Goal: Task Accomplishment & Management: Use online tool/utility

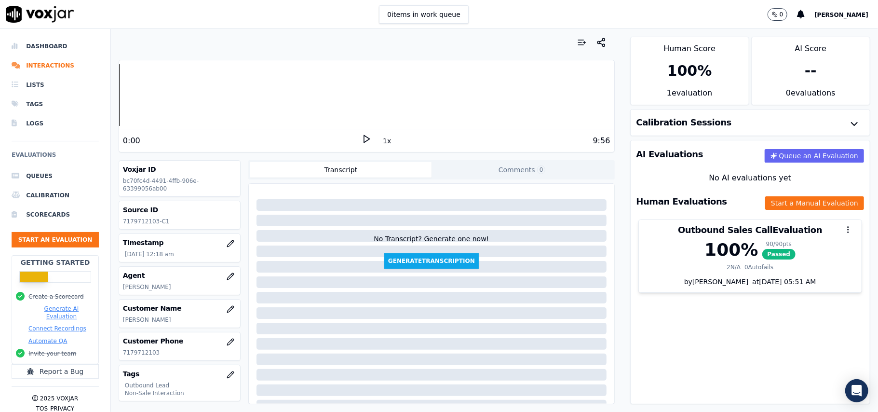
click at [59, 241] on button "Start an Evaluation" at bounding box center [55, 239] width 87 height 15
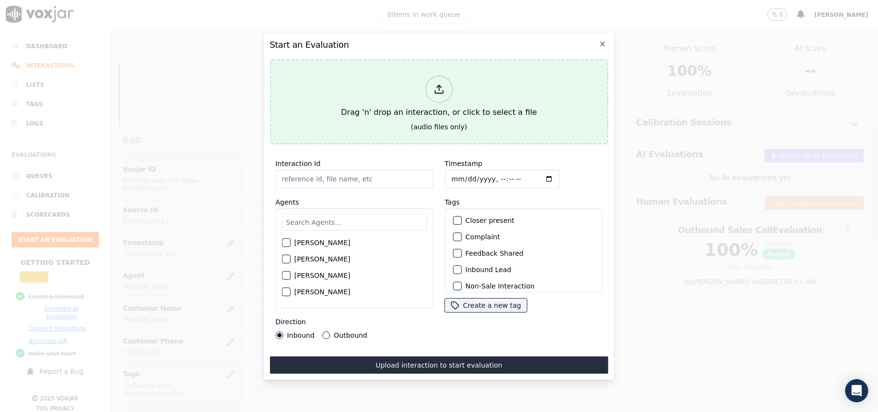
click at [442, 72] on div "Drag 'n' drop an interaction, or click to select a file" at bounding box center [439, 97] width 204 height 50
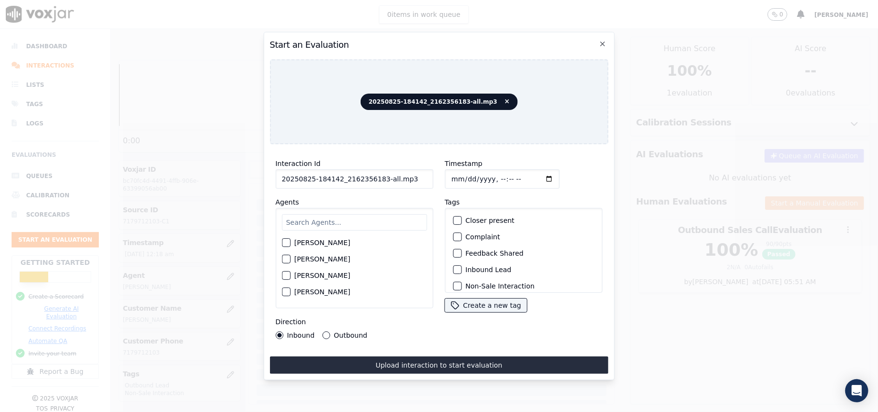
drag, startPoint x: 397, startPoint y: 174, endPoint x: 374, endPoint y: 182, distance: 24.4
click at [374, 182] on input "20250825-184142_2162356183-all.mp3" at bounding box center [354, 178] width 158 height 19
type input "20250825-184142_21623561831"
click at [462, 179] on input "Timestamp" at bounding box center [502, 178] width 115 height 19
type input "[DATE]T16:37"
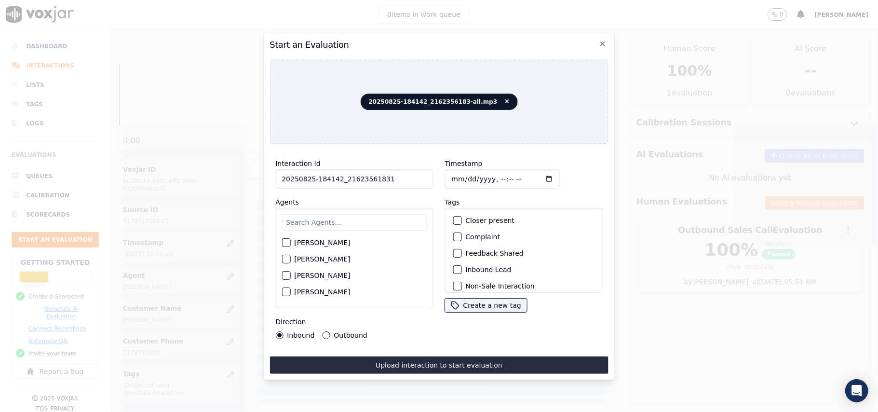
click at [330, 221] on input "text" at bounding box center [354, 222] width 145 height 16
type input "[PERSON_NAME]"
click at [286, 245] on button "[PERSON_NAME]" at bounding box center [286, 245] width 9 height 9
click at [455, 265] on button "Inbound Lead" at bounding box center [457, 269] width 9 height 9
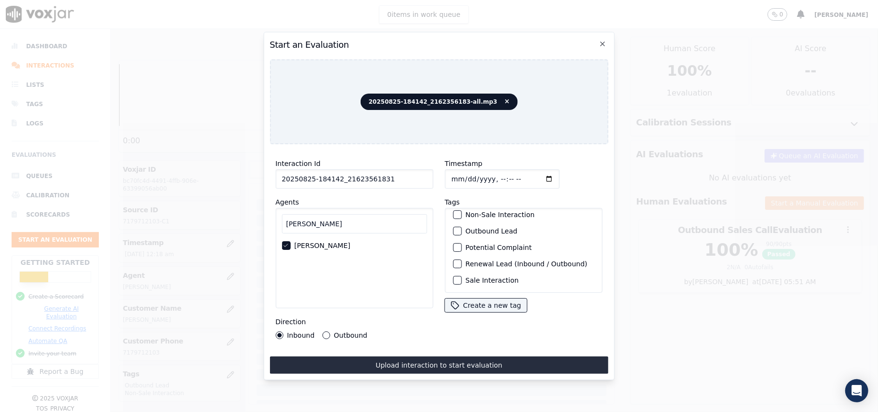
click at [456, 272] on div "Sale Interaction" at bounding box center [523, 280] width 149 height 16
click at [449, 272] on div "Sale Interaction" at bounding box center [523, 280] width 149 height 16
click at [454, 277] on div "button" at bounding box center [456, 280] width 7 height 7
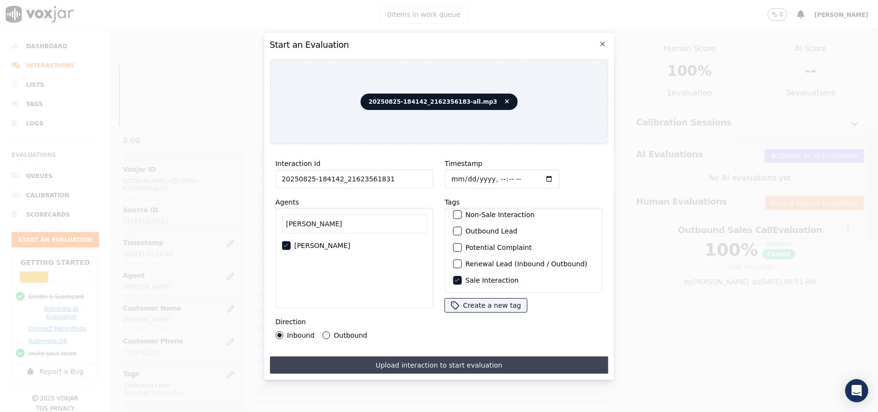
click at [390, 368] on button "Upload interaction to start evaluation" at bounding box center [439, 364] width 339 height 17
